Goal: Transaction & Acquisition: Purchase product/service

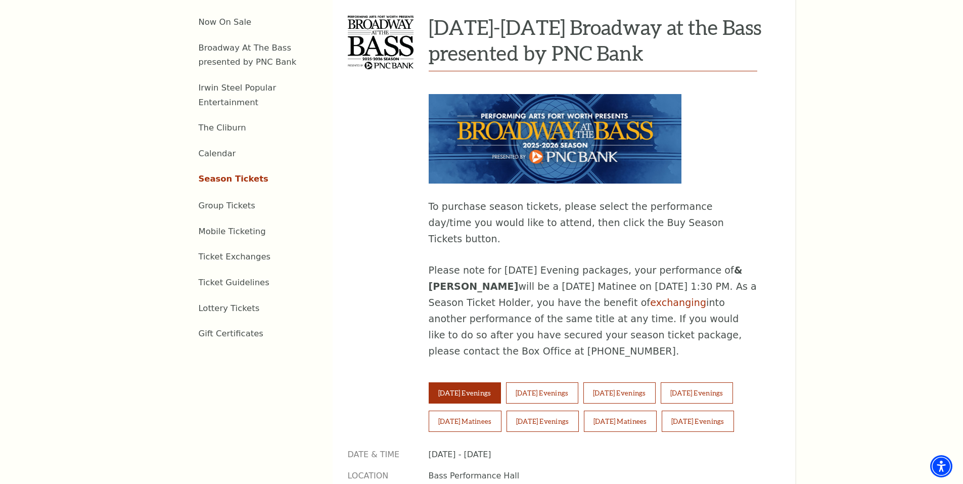
scroll to position [657, 0]
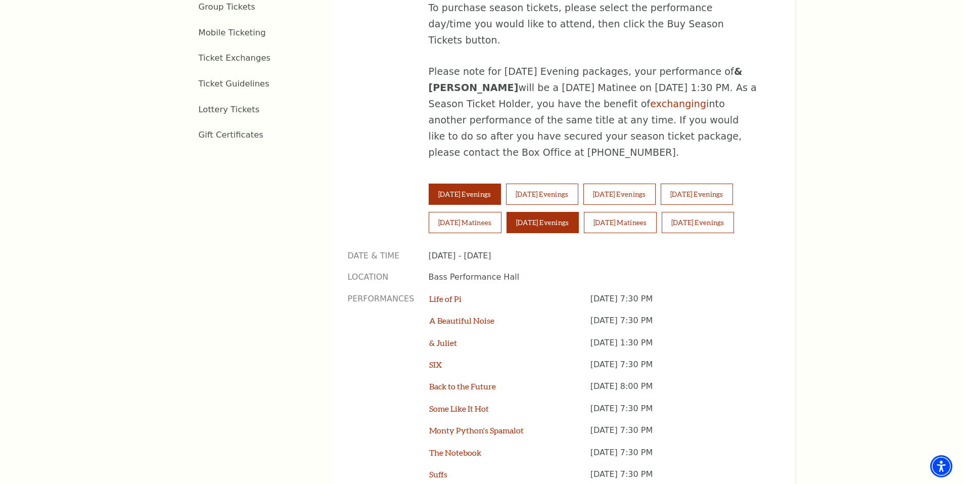
click at [531, 212] on button "Saturday Evenings" at bounding box center [543, 222] width 72 height 21
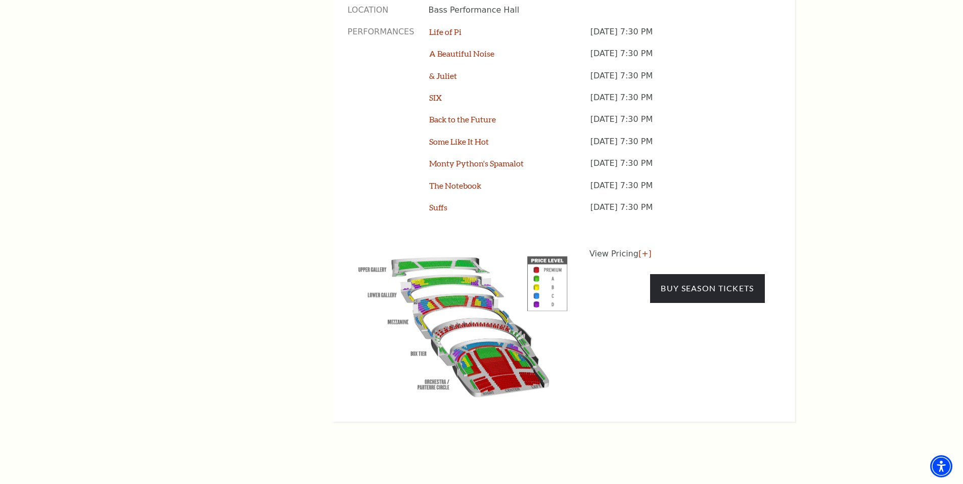
scroll to position [961, 0]
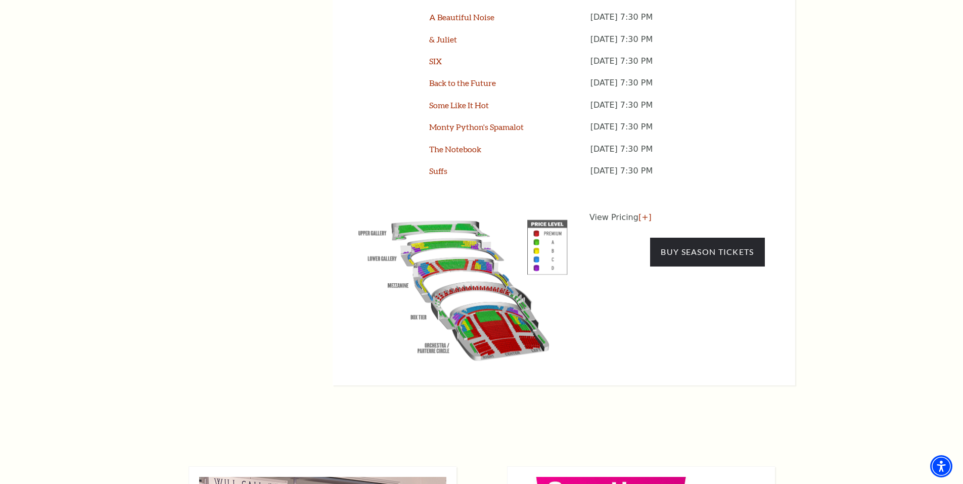
click at [470, 227] on img at bounding box center [463, 288] width 231 height 154
click at [523, 211] on img at bounding box center [463, 288] width 231 height 154
click at [467, 211] on img at bounding box center [463, 288] width 231 height 154
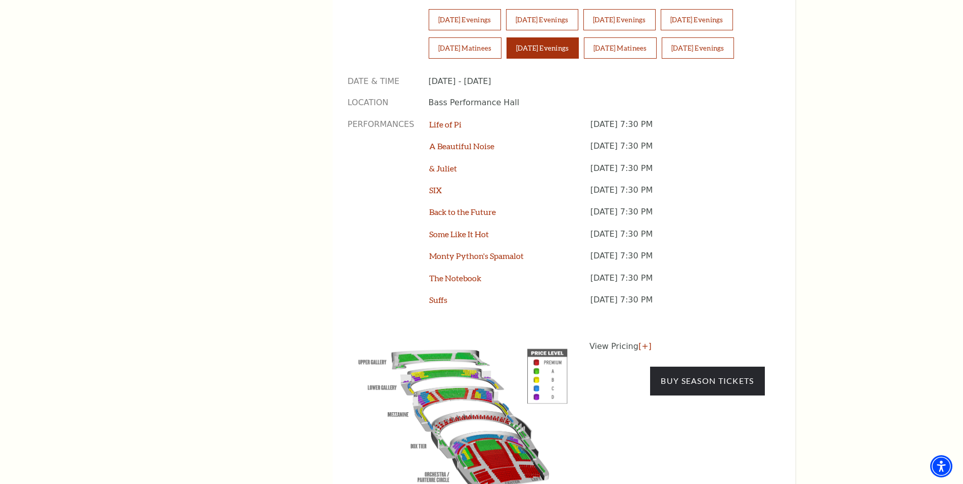
scroll to position [809, 0]
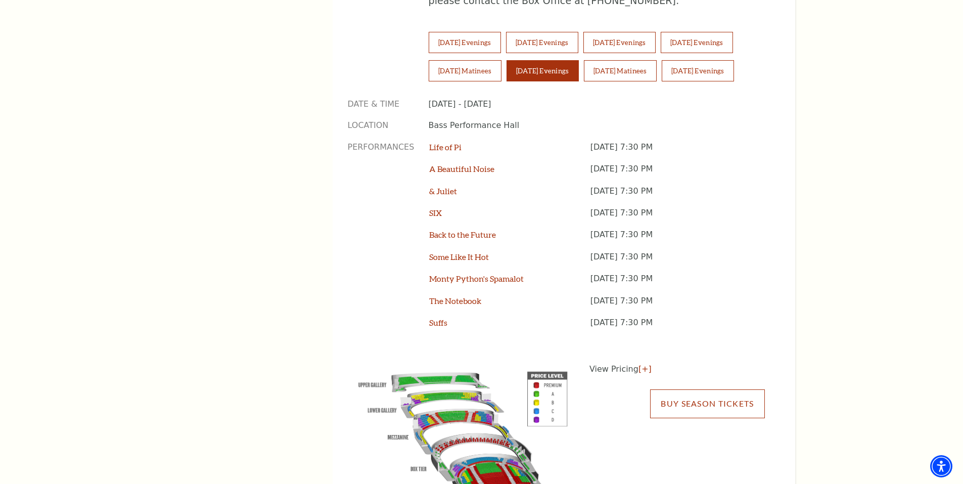
click at [706, 389] on link "Buy Season Tickets" at bounding box center [707, 403] width 114 height 28
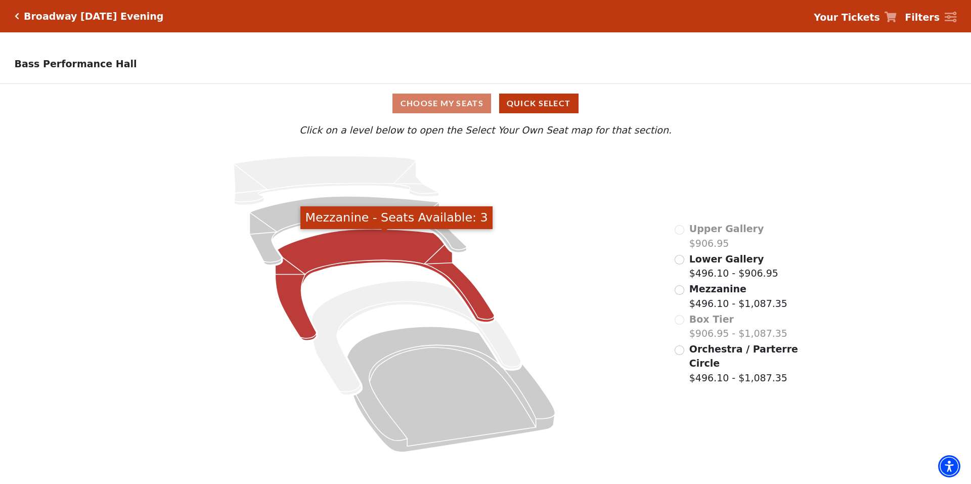
click at [369, 247] on icon "Mezzanine - Seats Available: 3" at bounding box center [385, 284] width 219 height 111
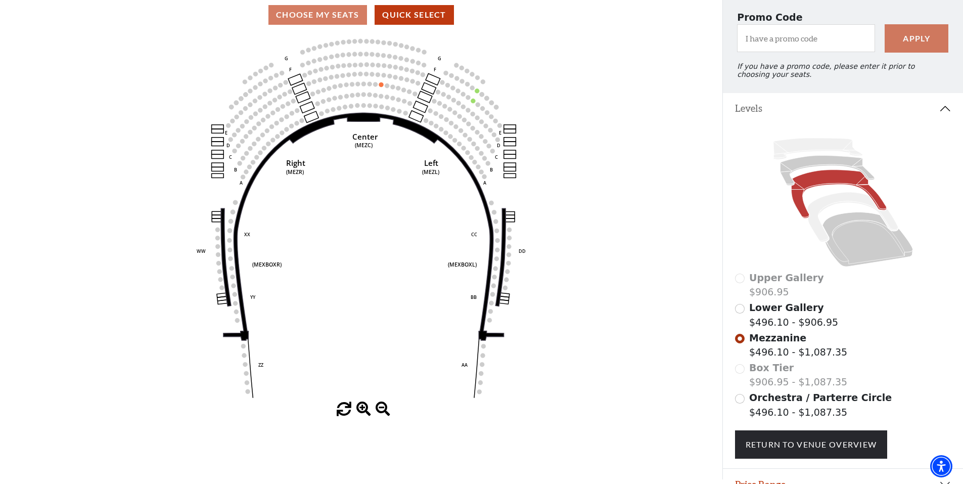
scroll to position [144, 0]
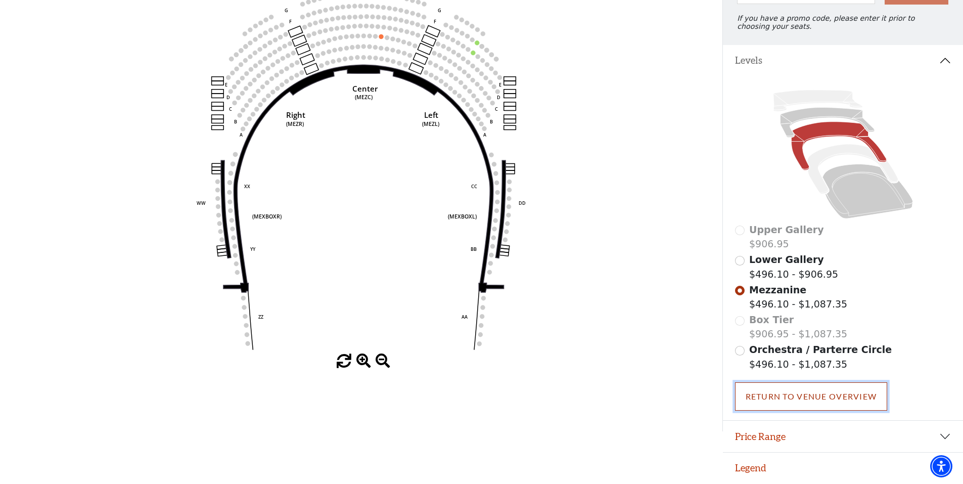
click at [802, 402] on link "Return To Venue Overview" at bounding box center [811, 396] width 153 height 28
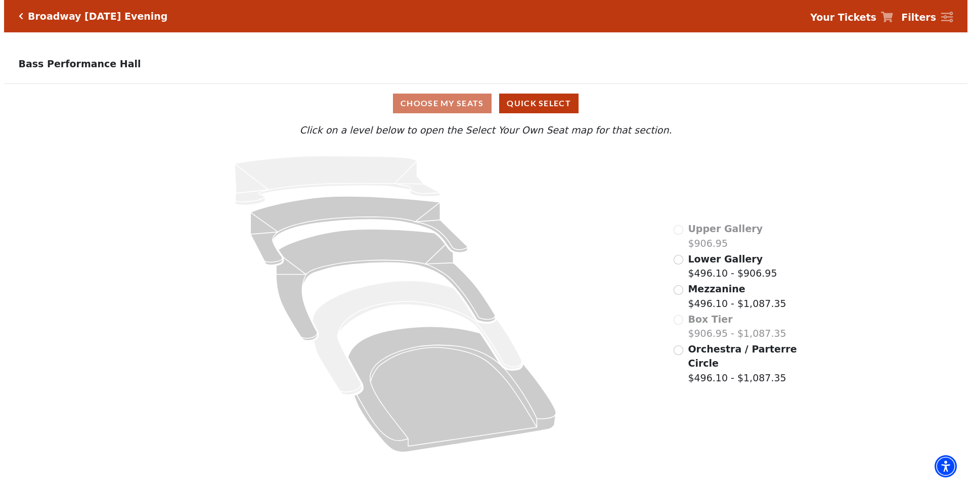
scroll to position [0, 0]
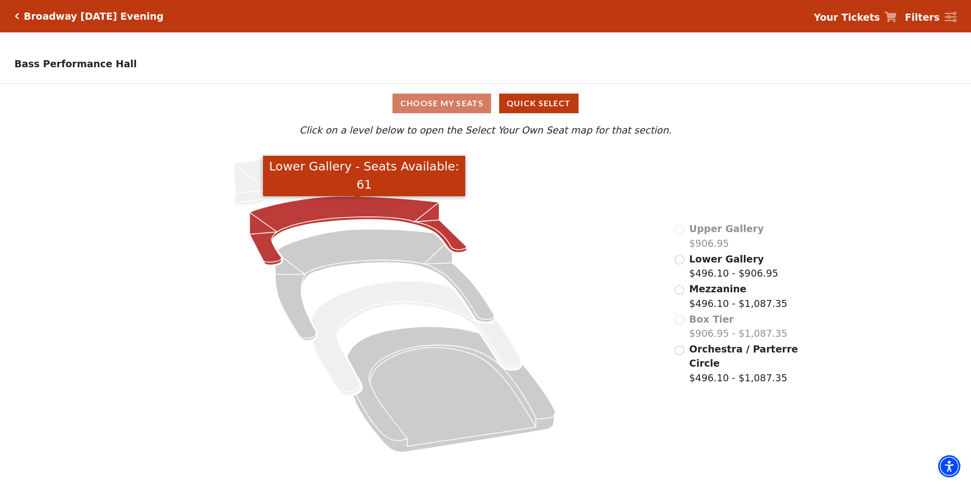
click at [326, 211] on icon "Lower Gallery - Seats Available: 61" at bounding box center [358, 230] width 217 height 69
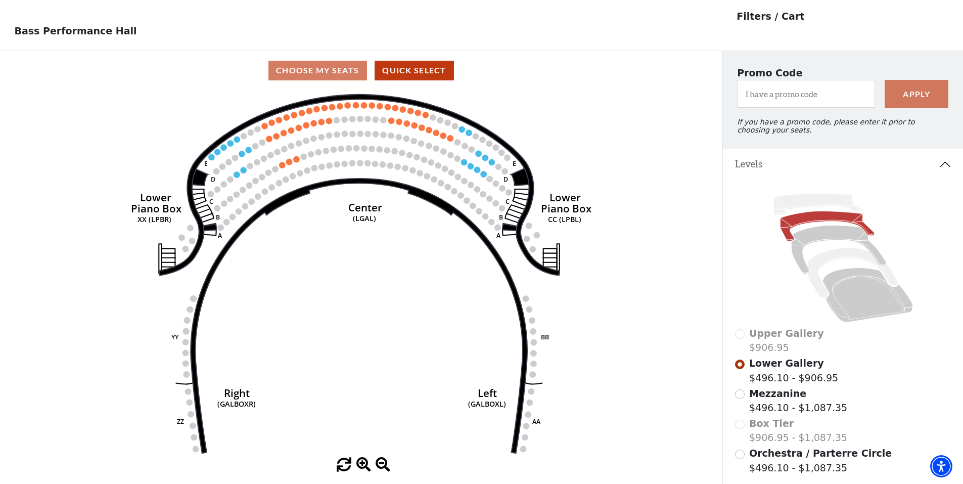
scroll to position [47, 0]
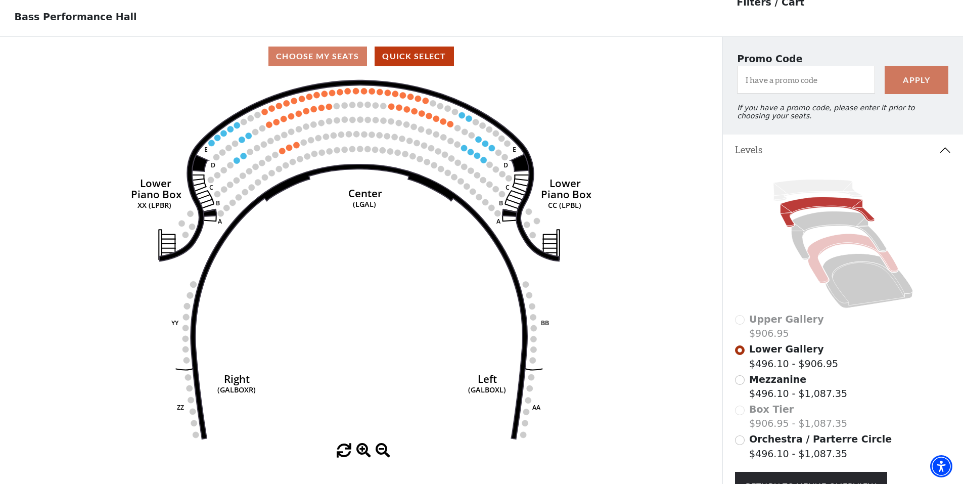
click at [842, 244] on icon at bounding box center [852, 259] width 91 height 50
